Goal: Find specific fact: Find specific fact

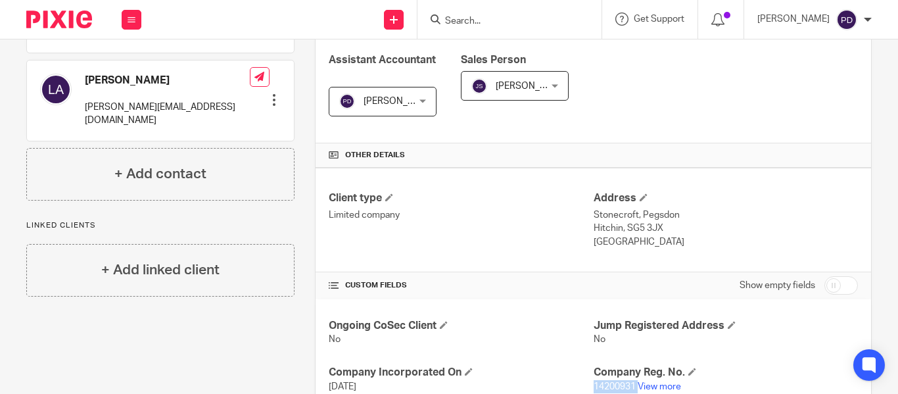
scroll to position [438, 0]
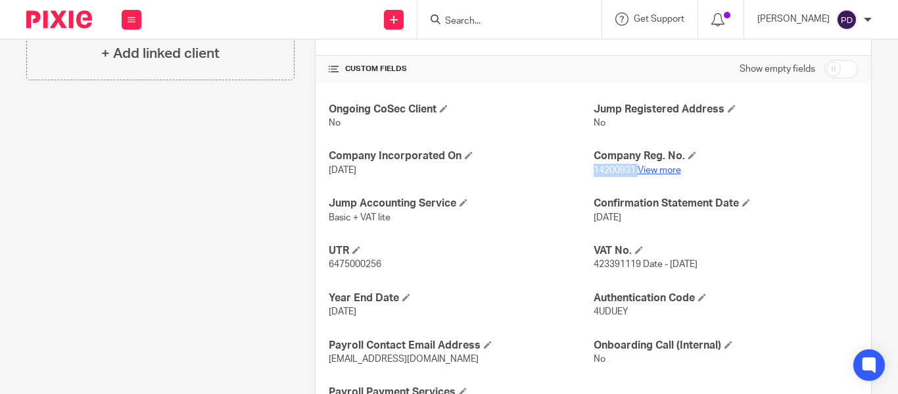
click at [650, 168] on link "View more" at bounding box center [659, 170] width 43 height 9
click at [602, 311] on span "4UDUEY" at bounding box center [611, 311] width 35 height 9
copy span "4UDUEY"
click at [660, 171] on link "View more" at bounding box center [659, 170] width 43 height 9
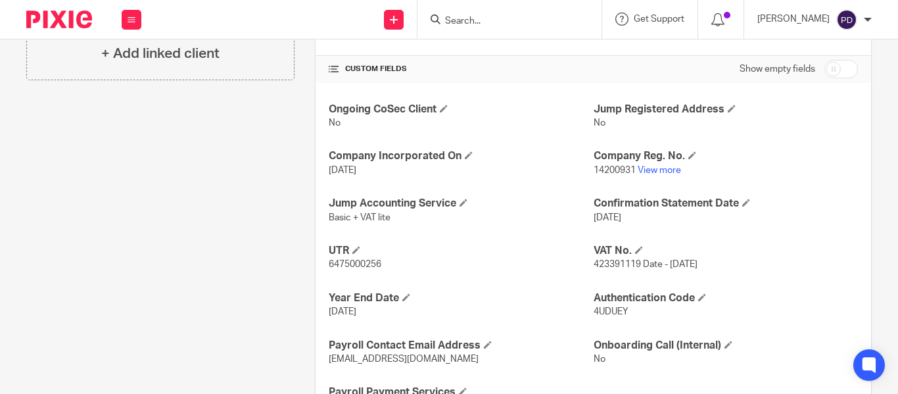
click at [611, 168] on span "14200931" at bounding box center [615, 170] width 42 height 9
copy p "14200931"
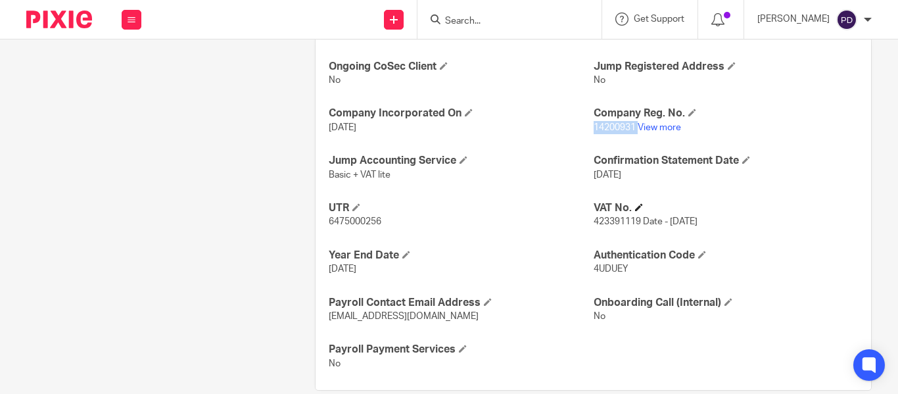
scroll to position [504, 0]
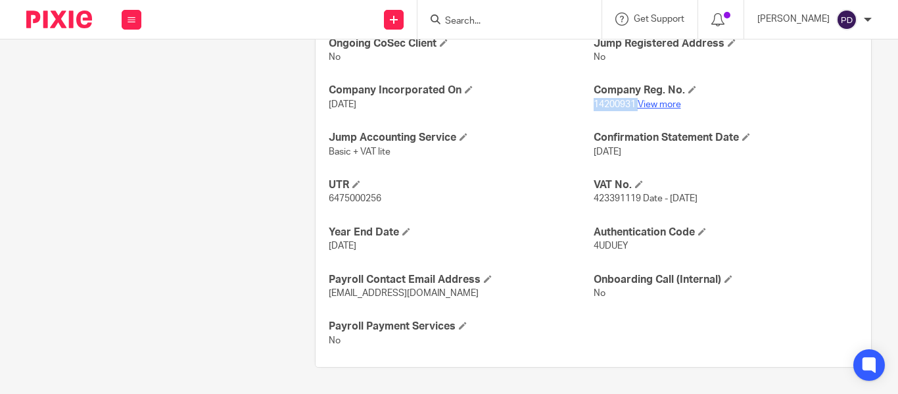
click at [645, 103] on link "View more" at bounding box center [659, 104] width 43 height 9
